Goal: Navigation & Orientation: Find specific page/section

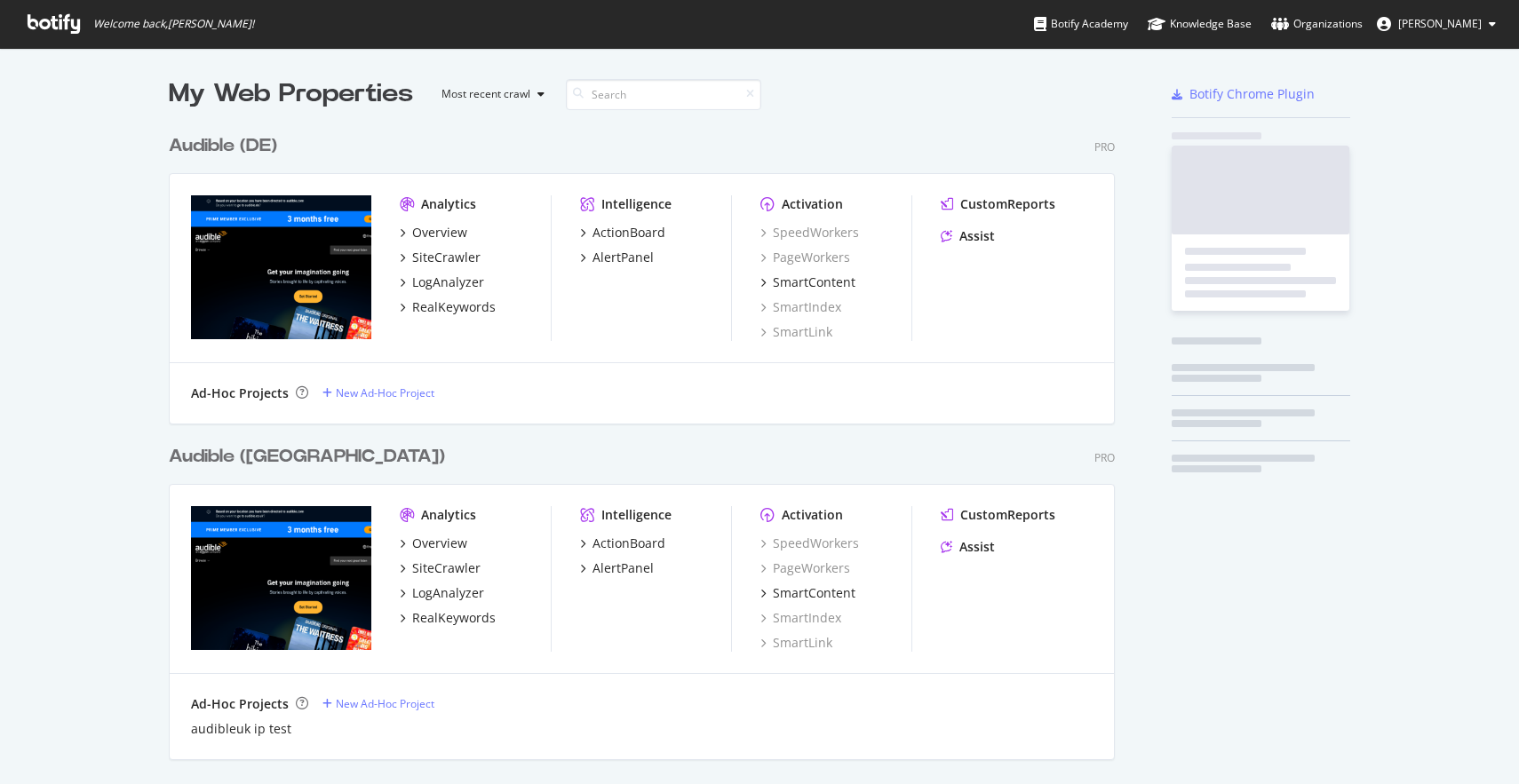
scroll to position [3467, 960]
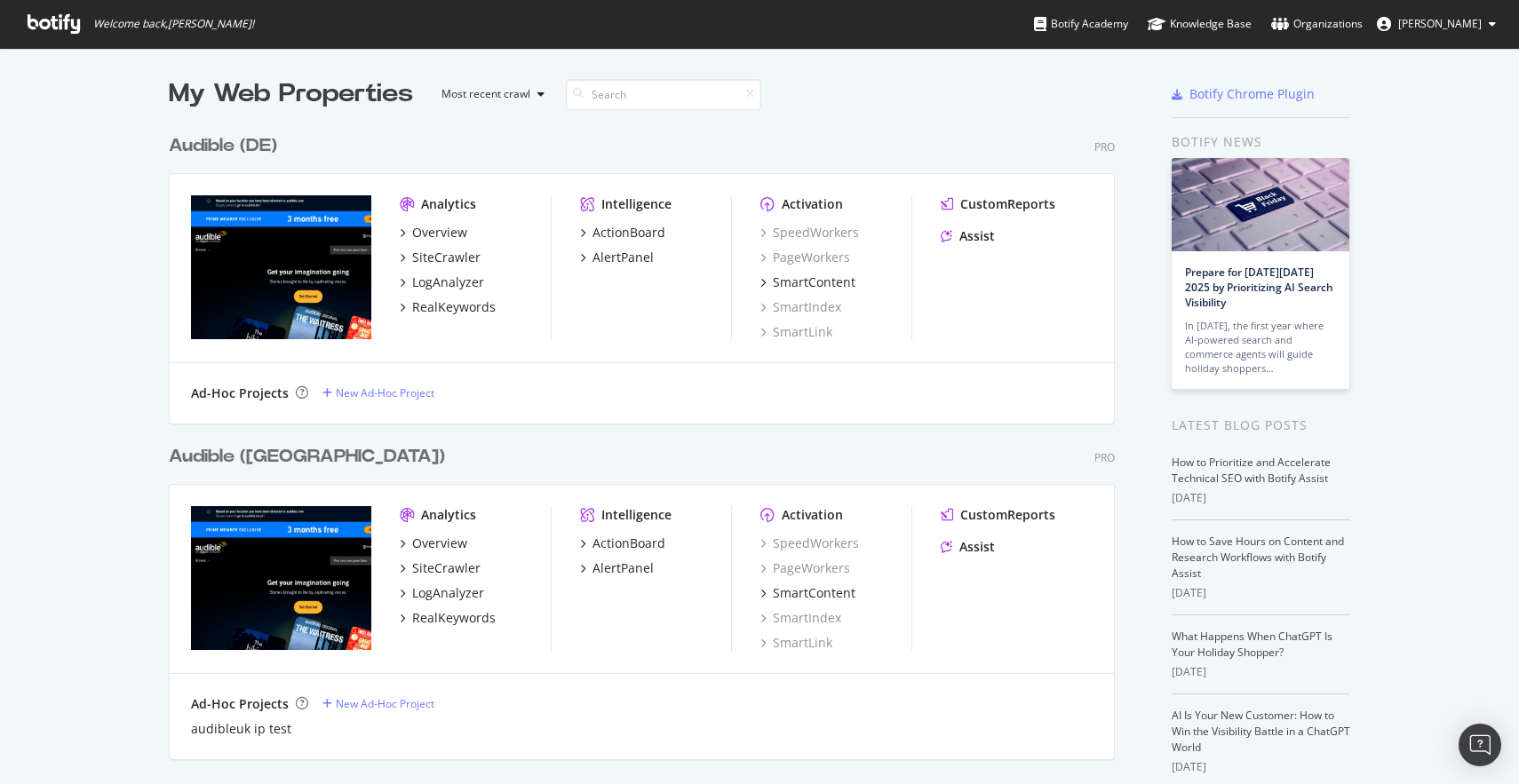
click at [55, 26] on icon at bounding box center [54, 23] width 53 height 19
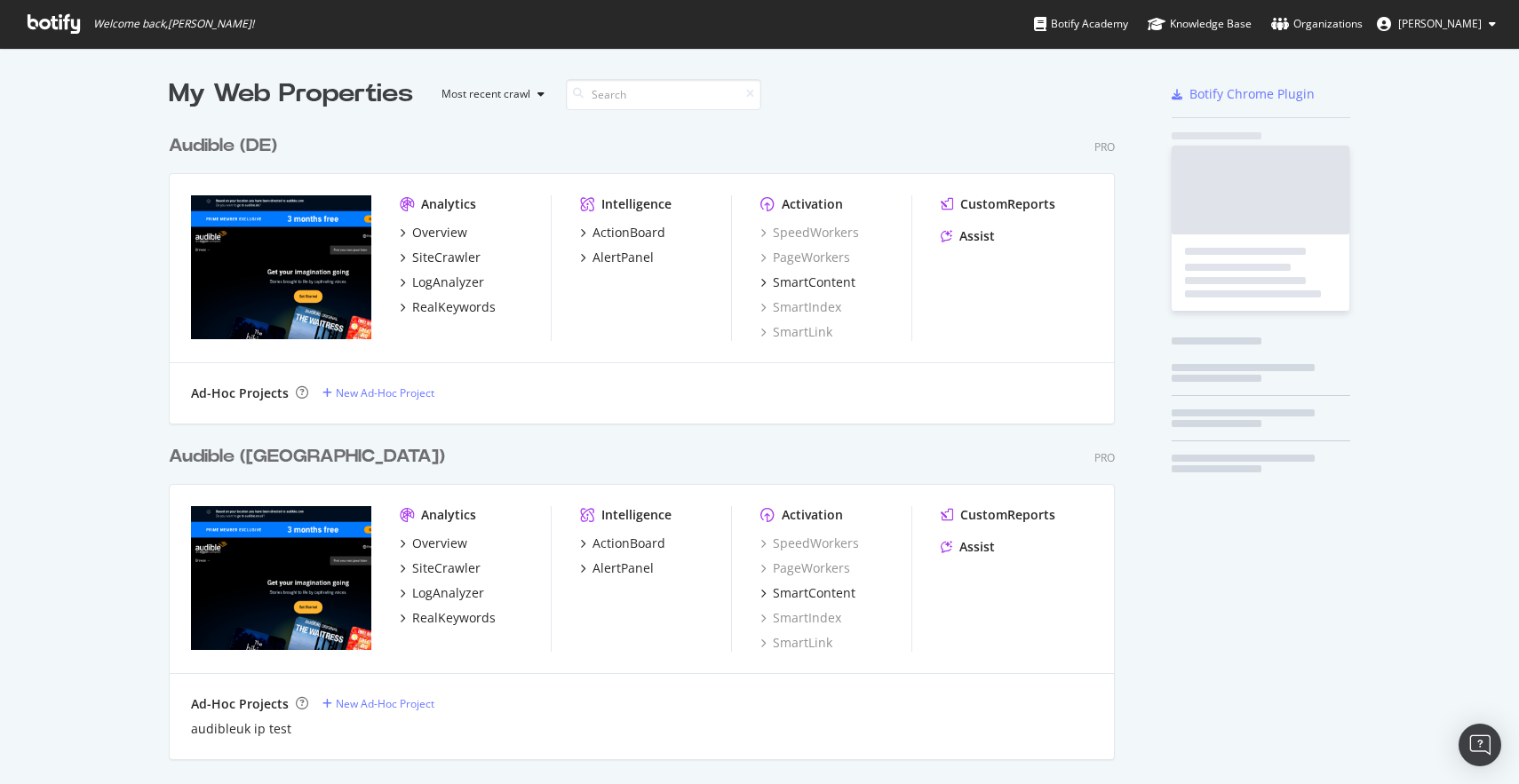
scroll to position [3467, 960]
